Goal: Download file/media

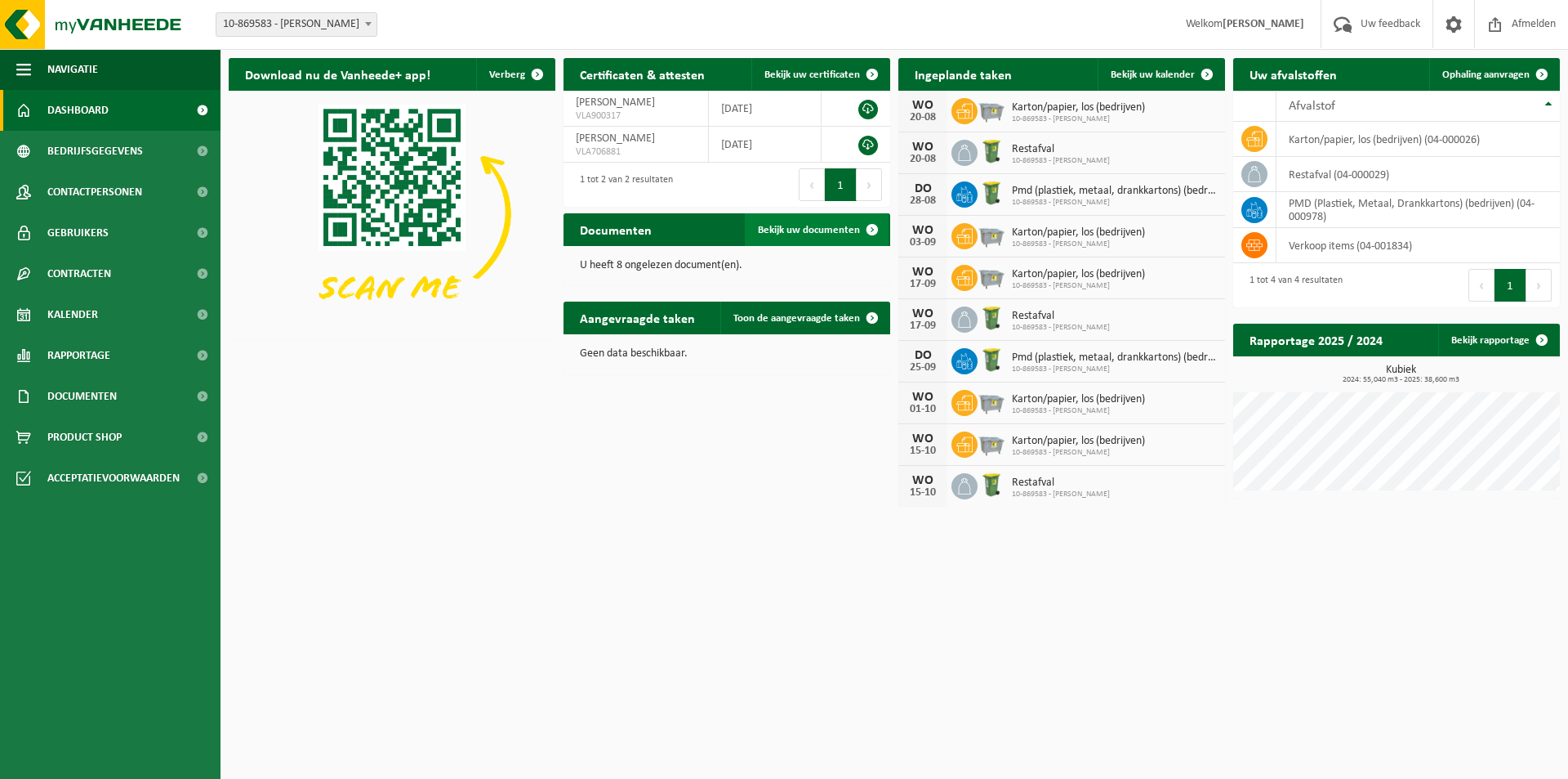
click at [815, 231] on span "Bekijk uw documenten" at bounding box center [810, 229] width 102 height 11
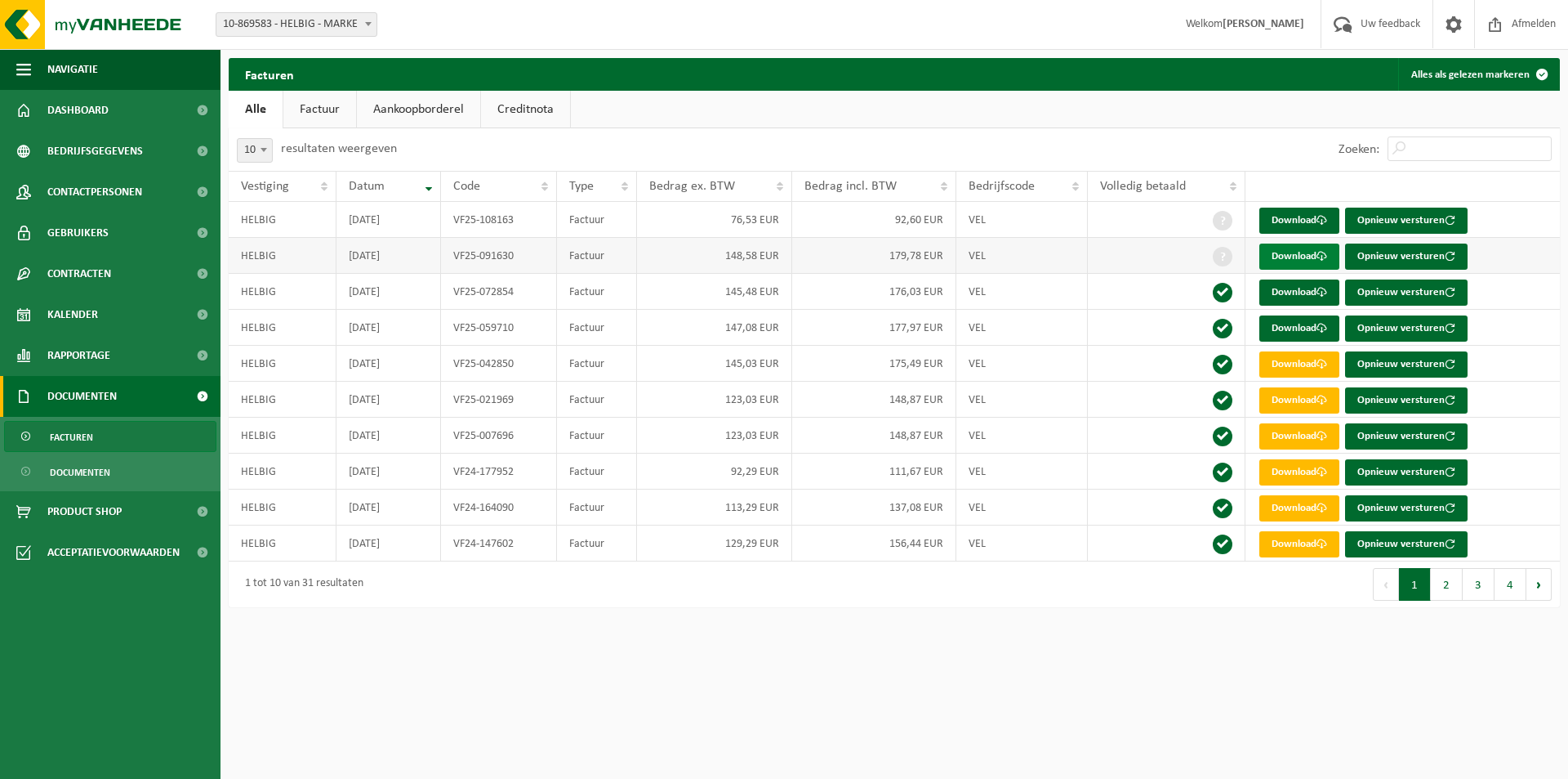
click at [1287, 261] on link "Download" at bounding box center [1299, 256] width 80 height 26
click at [1298, 229] on link "Download" at bounding box center [1299, 220] width 80 height 26
drag, startPoint x: 1075, startPoint y: 708, endPoint x: 795, endPoint y: 571, distance: 311.7
click at [1063, 703] on html "Vestiging: 10-869583 - HELBIG - MARKE 10-869583 - HELBIG - MARKE Welkom LAURENT…" at bounding box center [784, 389] width 1568 height 779
